Goal: Transaction & Acquisition: Purchase product/service

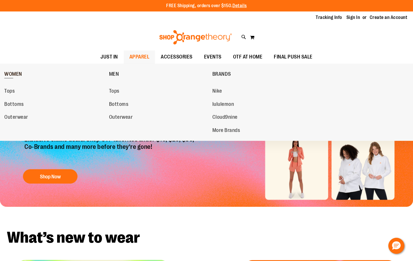
click at [20, 75] on span "WOMEN" at bounding box center [13, 74] width 18 height 7
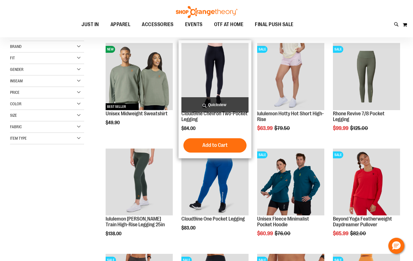
scroll to position [86, 0]
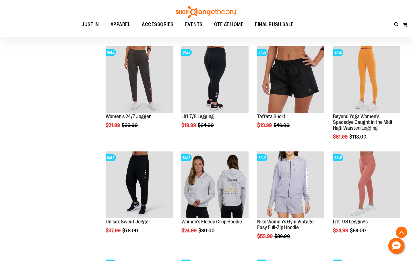
scroll to position [287, 0]
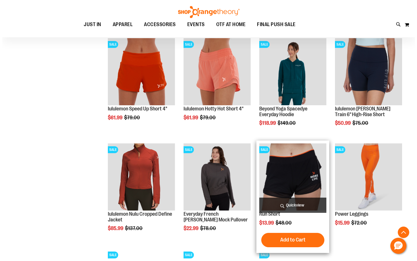
scroll to position [746, 0]
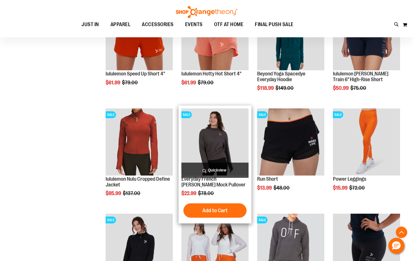
click at [228, 164] on span "Quickview" at bounding box center [214, 170] width 67 height 15
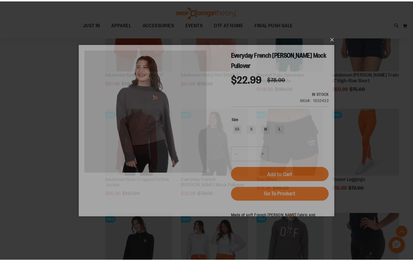
scroll to position [0, 0]
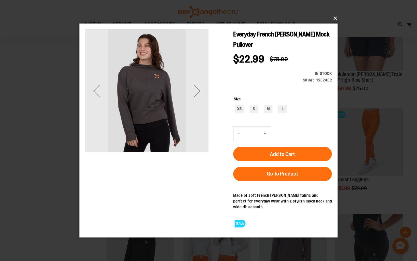
click at [334, 20] on button "×" at bounding box center [210, 18] width 258 height 13
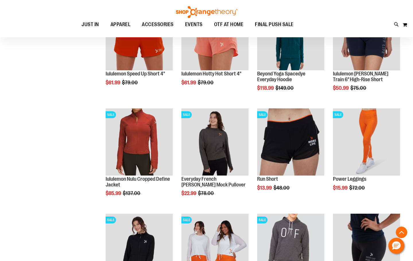
scroll to position [861, 0]
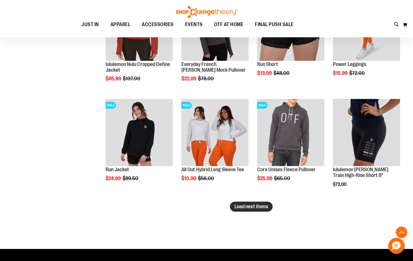
click at [248, 212] on button "Load next items" at bounding box center [251, 207] width 43 height 10
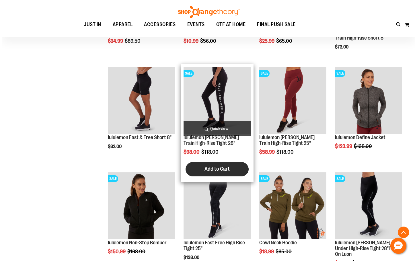
scroll to position [1033, 0]
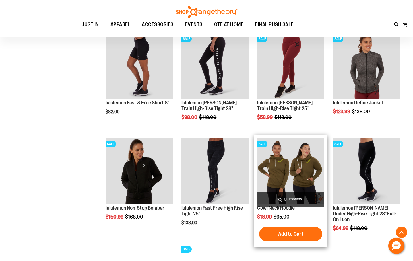
click at [310, 195] on span "Quickview" at bounding box center [290, 199] width 67 height 15
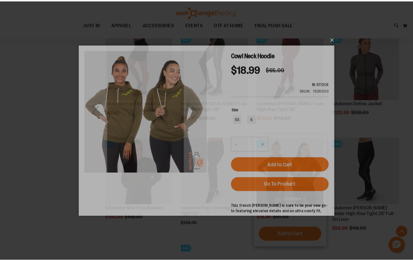
scroll to position [0, 0]
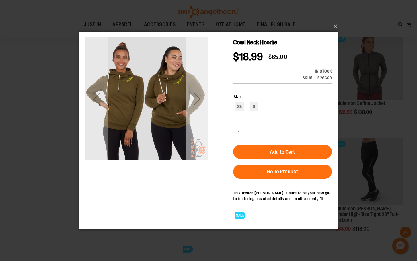
click at [207, 121] on div "Next" at bounding box center [197, 98] width 23 height 123
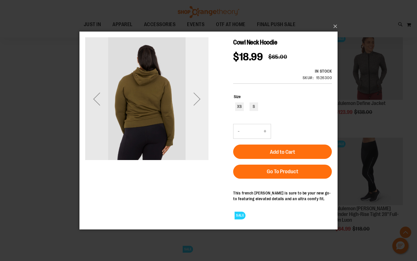
click at [207, 121] on div "Next" at bounding box center [197, 98] width 23 height 123
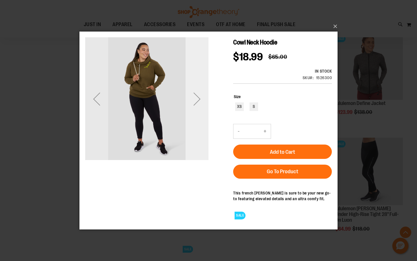
click at [207, 121] on div "Next" at bounding box center [197, 98] width 23 height 123
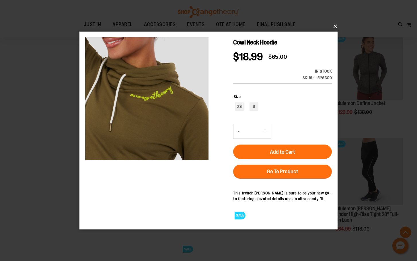
click at [333, 25] on button "×" at bounding box center [210, 26] width 258 height 13
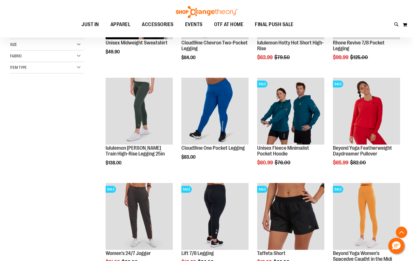
scroll to position [115, 0]
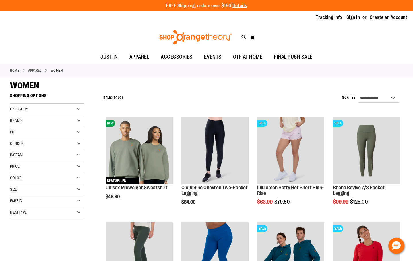
click at [63, 128] on div "Fit" at bounding box center [47, 132] width 74 height 11
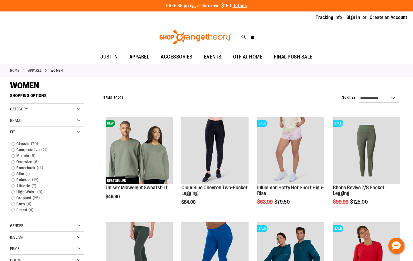
click at [63, 129] on div "Fit" at bounding box center [47, 132] width 74 height 11
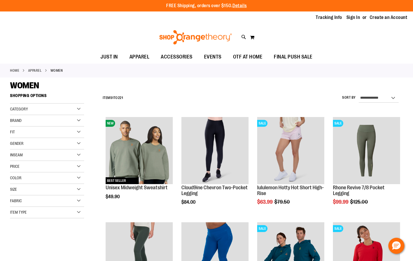
click at [65, 105] on div "Category" at bounding box center [47, 109] width 74 height 11
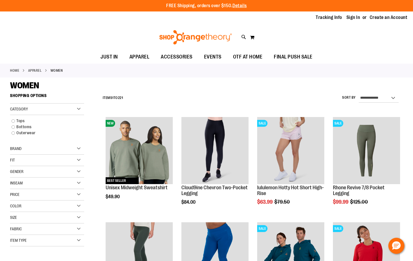
click at [65, 105] on div "Category" at bounding box center [47, 109] width 74 height 11
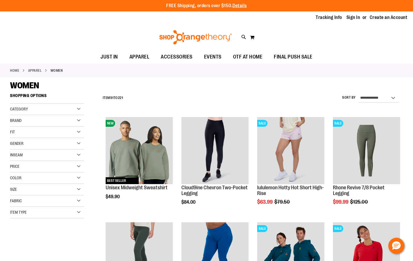
click at [63, 185] on div "Size" at bounding box center [47, 189] width 74 height 11
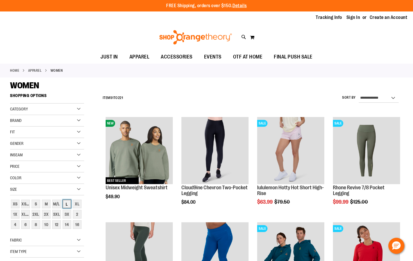
click at [70, 201] on div "L" at bounding box center [67, 204] width 9 height 9
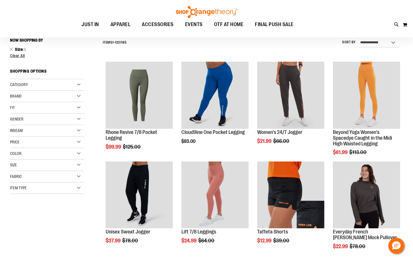
scroll to position [58, 0]
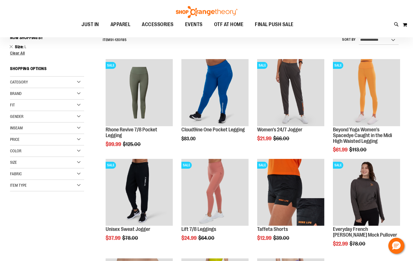
click at [76, 95] on div "Brand" at bounding box center [47, 93] width 74 height 11
click at [75, 82] on div "Category" at bounding box center [47, 82] width 74 height 11
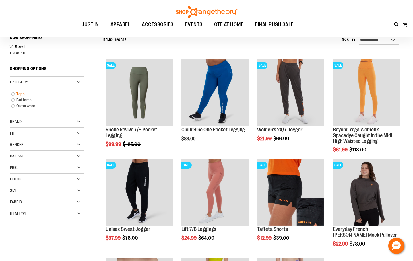
click at [29, 94] on link "Tops" at bounding box center [44, 94] width 71 height 6
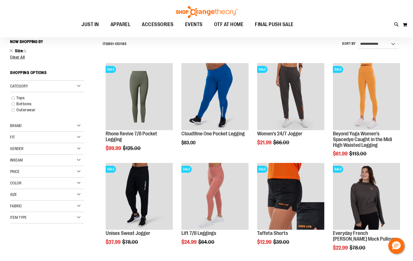
scroll to position [53, 0]
click at [13, 96] on link "Tops" at bounding box center [44, 98] width 71 height 6
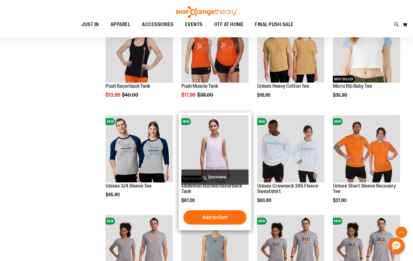
scroll to position [316, 0]
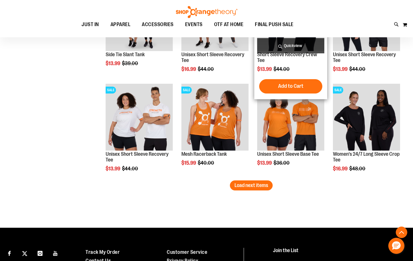
scroll to position [824, 0]
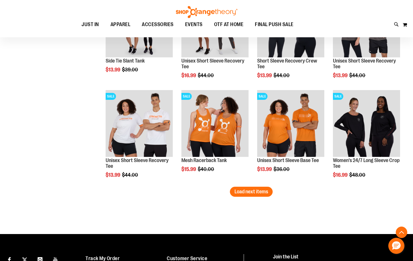
click at [247, 195] on button "Load next items" at bounding box center [251, 192] width 43 height 10
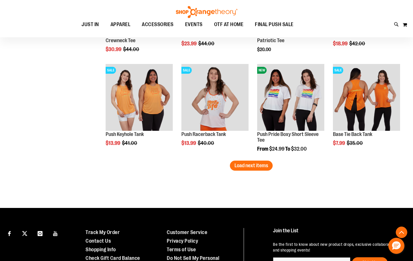
scroll to position [1169, 0]
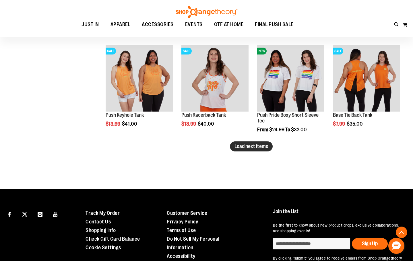
click at [248, 146] on span "Load next items" at bounding box center [251, 147] width 34 height 6
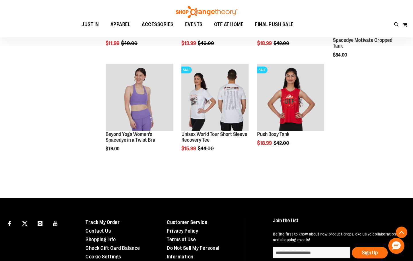
scroll to position [1370, 0]
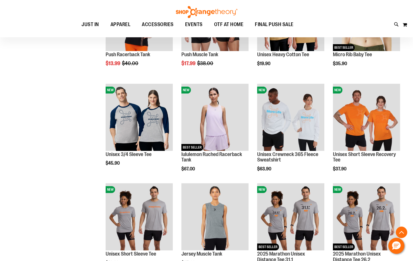
scroll to position [193, 0]
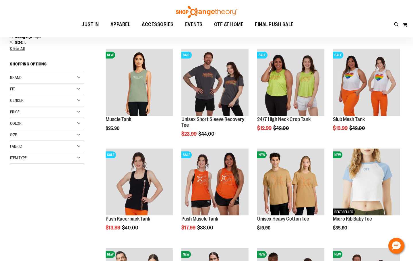
scroll to position [49, 0]
